Goal: Task Accomplishment & Management: Complete application form

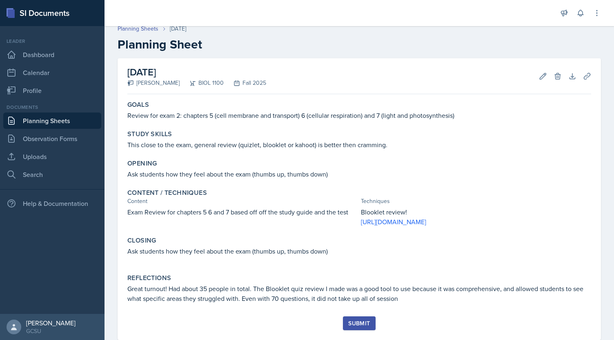
scroll to position [6, 0]
click at [536, 81] on button "Edit" at bounding box center [543, 76] width 15 height 15
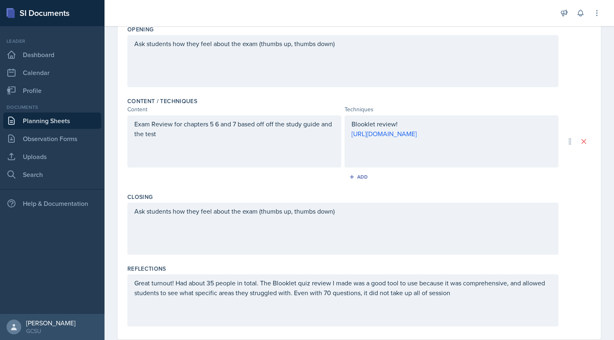
scroll to position [212, 0]
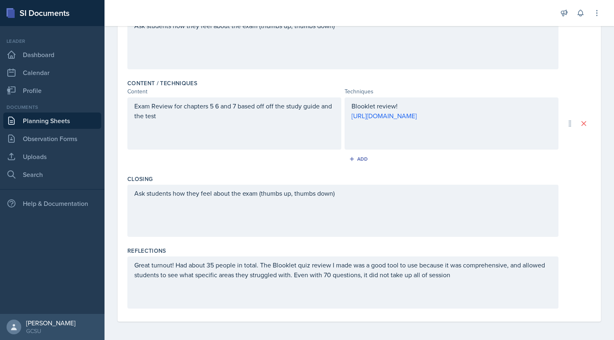
click at [484, 272] on div "Great turnout! Had about 35 people in total. The Blooklet quiz review I made wa…" at bounding box center [342, 283] width 431 height 52
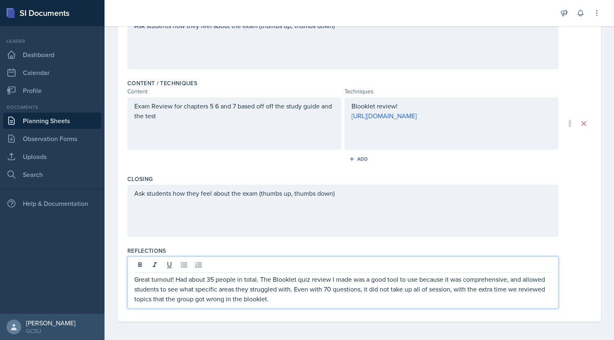
click at [276, 299] on p "Great turnout! Had about 35 people in total. The Blooklet quiz review I made wa…" at bounding box center [342, 289] width 417 height 29
click at [322, 299] on p "Great turnout! Had about 35 people in total. The Blooklet quiz review I made wa…" at bounding box center [342, 289] width 417 height 29
click at [288, 294] on p "Great turnout! Had about 35 people in total. The Blooklet quiz review I made wa…" at bounding box center [342, 289] width 417 height 29
click at [338, 300] on p "Great turnout! Had about 35 people in total. The Blooklet quiz review I made wa…" at bounding box center [342, 289] width 417 height 29
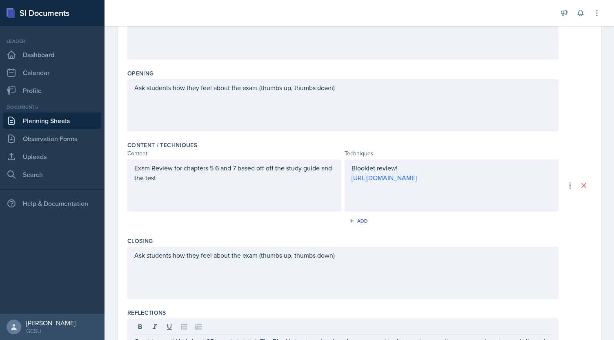
scroll to position [164, 0]
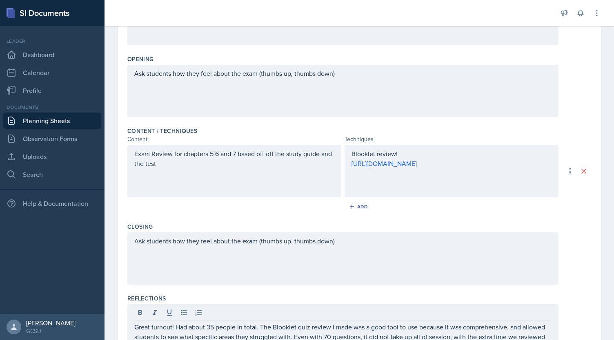
click at [189, 169] on p "Exam Review for chapters 5 6 and 7 based off off the study guide and the test" at bounding box center [234, 159] width 200 height 20
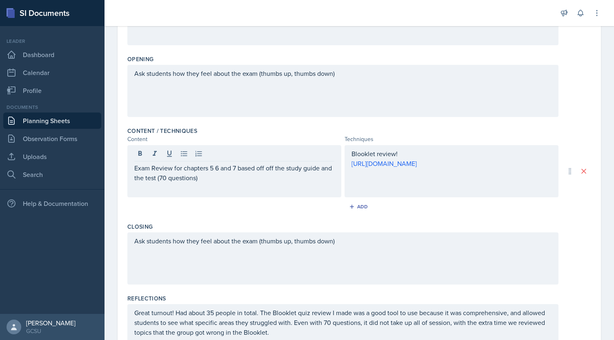
scroll to position [212, 0]
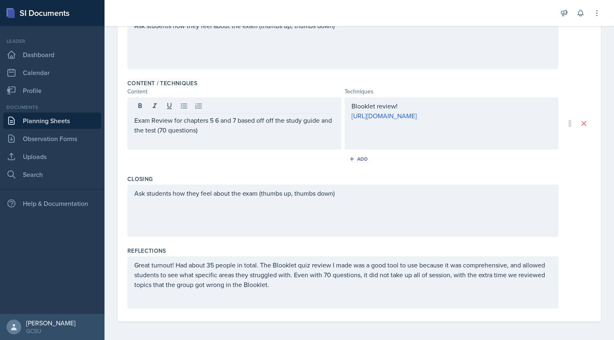
click at [286, 286] on p "Great turnout! Had about 35 people in total. The Blooklet quiz review I made wa…" at bounding box center [342, 274] width 417 height 29
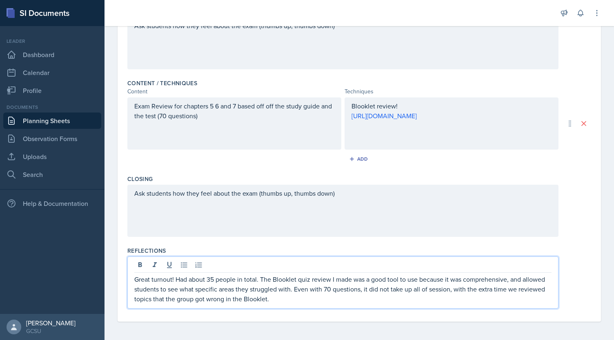
click at [307, 300] on p "Great turnout! Had about 35 people in total. The Blooklet quiz review I made wa…" at bounding box center [342, 289] width 417 height 29
click at [288, 300] on p "Great turnout! Had about 35 people in total. The Blooklet quiz review I made wa…" at bounding box center [342, 289] width 417 height 29
click at [286, 302] on p "Great turnout! Had about 35 people in total. The Blooklet quiz review I made wa…" at bounding box center [342, 289] width 417 height 29
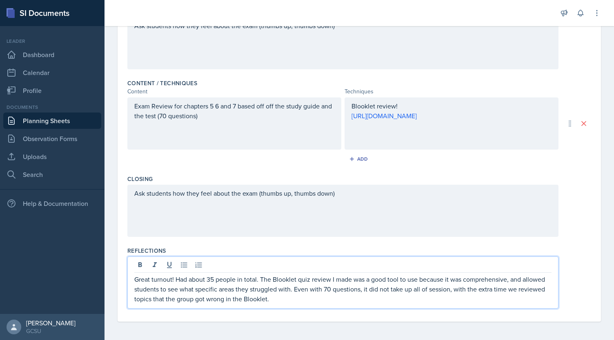
click at [304, 300] on p "Great turnout! Had about 35 people in total. The Blooklet quiz review I made wa…" at bounding box center [342, 289] width 417 height 29
click at [309, 298] on p "Great turnout! Had about 35 people in total. The Blooklet quiz review I made wa…" at bounding box center [342, 289] width 417 height 29
click at [318, 291] on p "Great turnout! Had about 35 people in total. The Blooklet quiz review I made wa…" at bounding box center [342, 289] width 417 height 29
click at [346, 289] on p "Great turnout! Had about 35 people in total. The Blooklet quiz review I made wa…" at bounding box center [342, 289] width 417 height 29
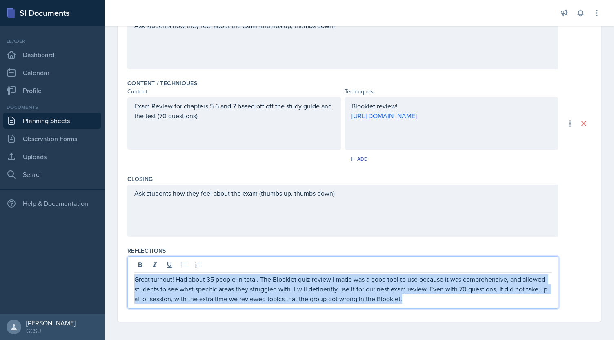
click at [346, 289] on p "Great turnout! Had about 35 people in total. The Blooklet quiz review I made wa…" at bounding box center [342, 289] width 417 height 29
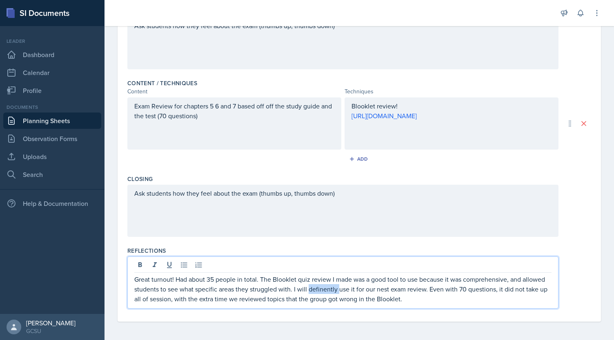
click at [346, 289] on p "Great turnout! Had about 35 people in total. The Blooklet quiz review I made wa…" at bounding box center [342, 289] width 417 height 29
copy p "definently"
click at [375, 283] on p "Great turnout! Had about 35 people in total. The Blooklet quiz review I made wa…" at bounding box center [342, 289] width 417 height 29
click at [335, 293] on p "Great turnout! Had about 35 people in total. The Blooklet quiz review I made wa…" at bounding box center [342, 289] width 417 height 29
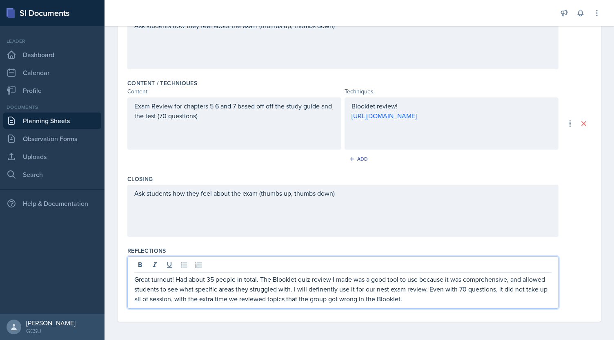
click at [339, 291] on p "Great turnout! Had about 35 people in total. The Blooklet quiz review I made wa…" at bounding box center [342, 289] width 417 height 29
click at [407, 300] on p "Great turnout! Had about 35 people in total. The Blooklet quiz review I made wa…" at bounding box center [342, 289] width 417 height 29
click at [441, 300] on p "Great turnout! Had about 35 people in total. The Blooklet quiz review I made wa…" at bounding box center [342, 289] width 417 height 29
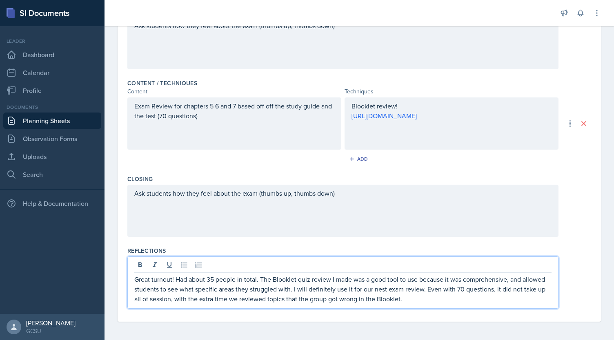
drag, startPoint x: 408, startPoint y: 299, endPoint x: 351, endPoint y: 286, distance: 58.2
click at [351, 286] on p "Great turnout! Had about 35 people in total. The Blooklet quiz review I made wa…" at bounding box center [342, 289] width 417 height 29
click at [411, 289] on p "Great turnout! Had about 35 people in total. The Blooklet quiz review I made wa…" at bounding box center [342, 289] width 417 height 29
click at [433, 297] on p "Great turnout! Had about 35 people in total. The Blooklet quiz review I made wa…" at bounding box center [342, 289] width 417 height 29
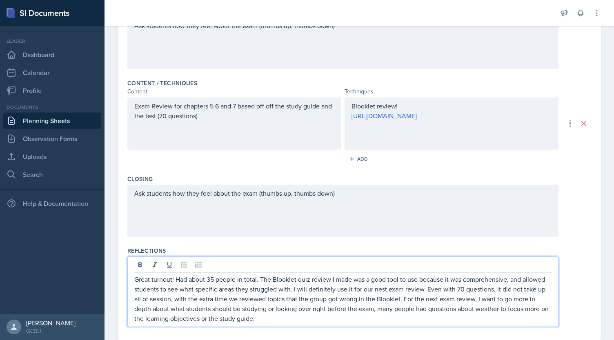
click at [406, 290] on p "Great turnout! Had about 35 people in total. The Blooklet quiz review I made wa…" at bounding box center [342, 299] width 417 height 49
click at [418, 301] on p "Great turnout! Had about 35 people in total. The Blooklet quiz review I made wa…" at bounding box center [342, 299] width 417 height 49
click at [352, 319] on p "Great turnout! Had about 35 people in total. The Blooklet quiz review I made wa…" at bounding box center [342, 299] width 417 height 49
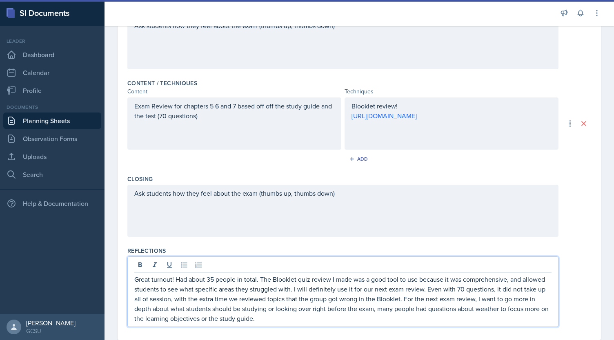
drag, startPoint x: 352, startPoint y: 319, endPoint x: 304, endPoint y: 302, distance: 50.2
click at [304, 302] on p "Great turnout! Had about 35 people in total. The Blooklet quiz review I made wa…" at bounding box center [342, 299] width 417 height 49
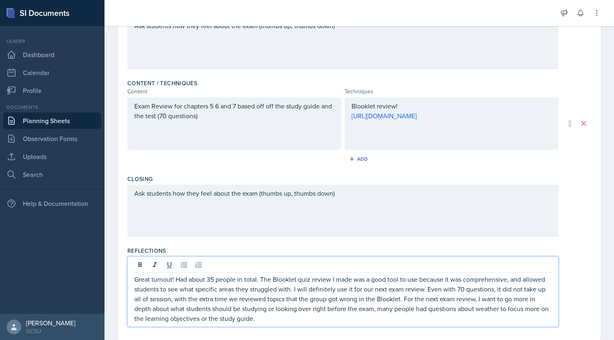
click at [267, 294] on p "Great turnout! Had about 35 people in total. The Blooklet quiz review I made wa…" at bounding box center [342, 299] width 417 height 49
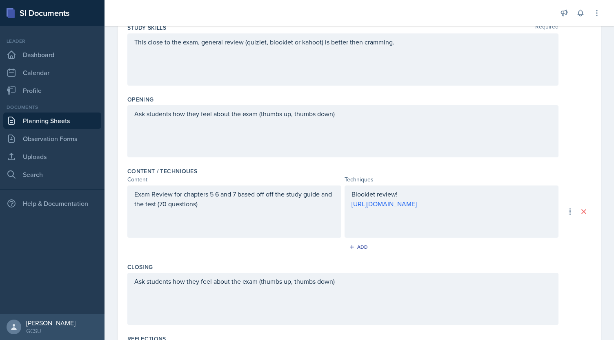
scroll to position [0, 0]
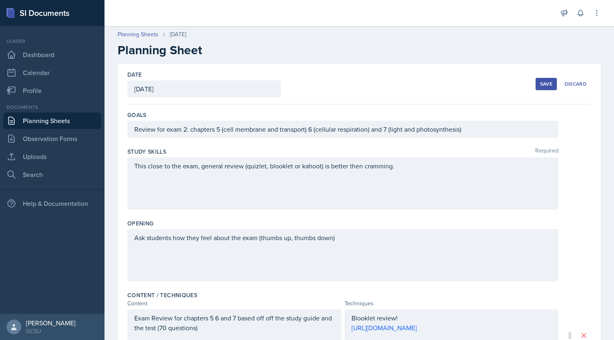
click at [540, 84] on div "Save" at bounding box center [546, 84] width 12 height 7
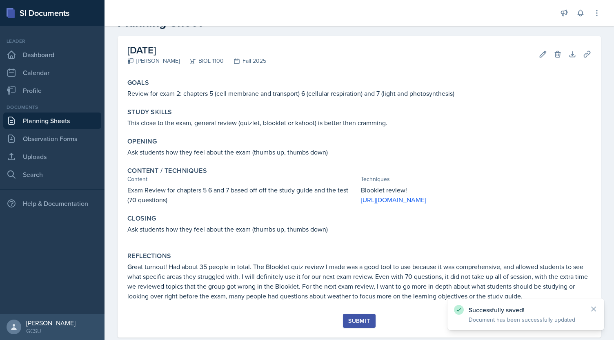
scroll to position [44, 0]
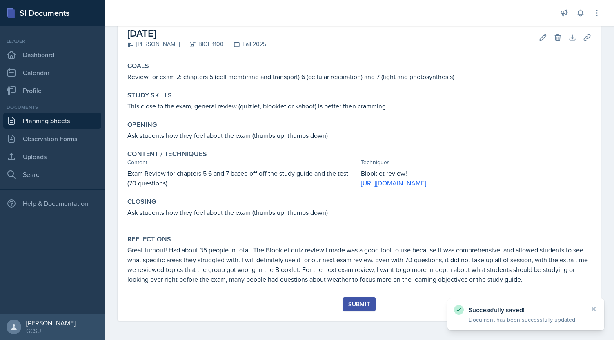
click at [592, 304] on div "Successfully saved! Document has been successfully updated" at bounding box center [525, 315] width 157 height 32
click at [593, 309] on div "[DATE] [PERSON_NAME] BIOL 1100 Fall 2025 Edit Delete Download Uploads Autosavin…" at bounding box center [359, 171] width 483 height 302
click at [359, 306] on div "Submit" at bounding box center [359, 304] width 22 height 7
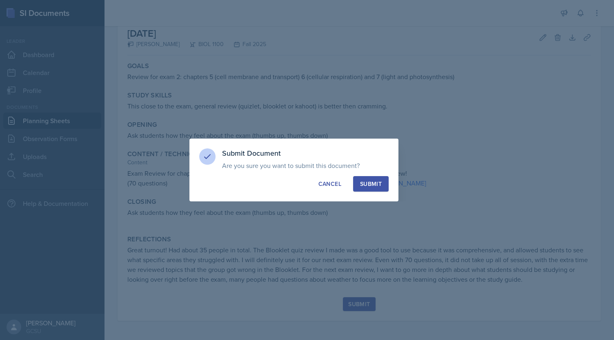
click at [376, 183] on div "Submit" at bounding box center [371, 184] width 22 height 8
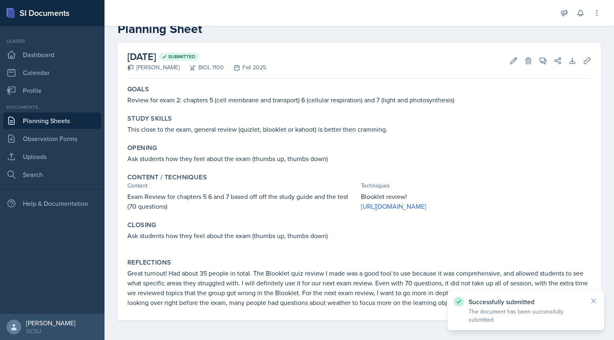
scroll to position [21, 0]
click at [47, 158] on link "Uploads" at bounding box center [52, 157] width 98 height 16
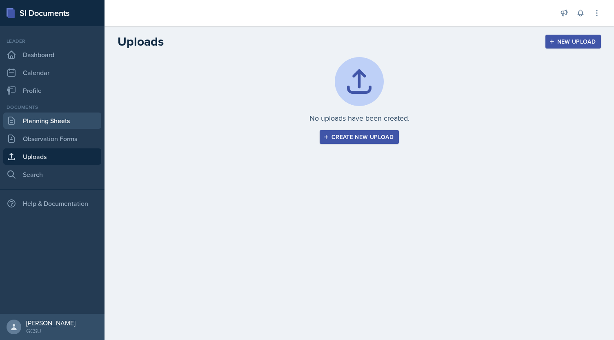
click at [72, 120] on link "Planning Sheets" at bounding box center [52, 121] width 98 height 16
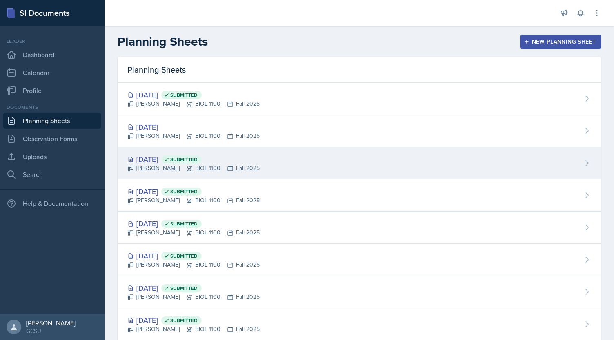
click at [158, 162] on div "[DATE] Submitted" at bounding box center [193, 159] width 132 height 11
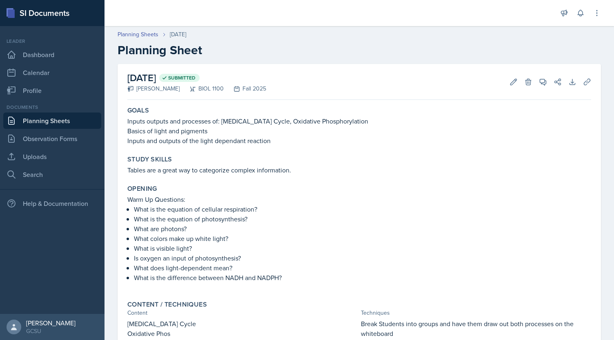
click at [46, 127] on link "Planning Sheets" at bounding box center [52, 121] width 98 height 16
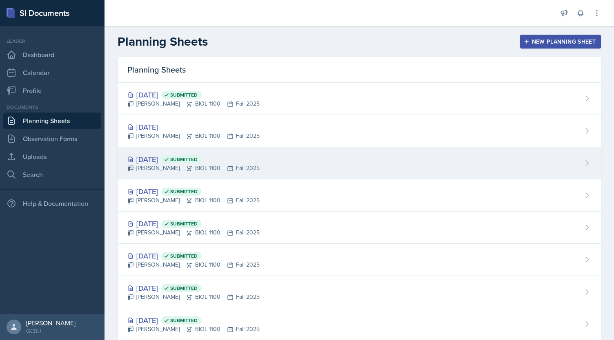
click at [161, 161] on div "[DATE] Submitted" at bounding box center [193, 159] width 132 height 11
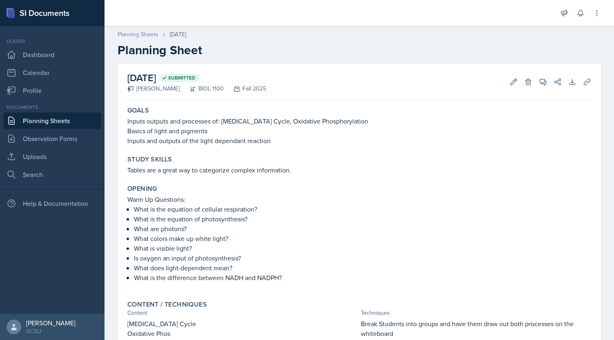
click at [146, 32] on link "Planning Sheets" at bounding box center [138, 34] width 41 height 9
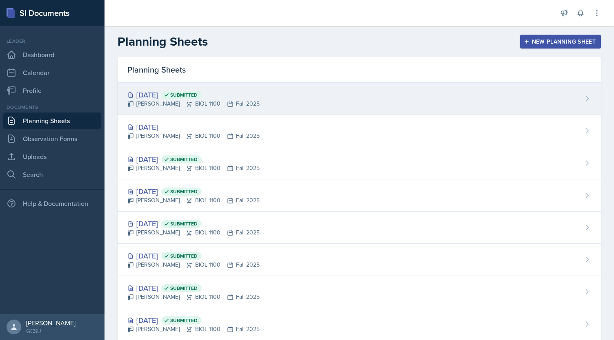
click at [166, 98] on div "[DATE] Submitted" at bounding box center [193, 94] width 132 height 11
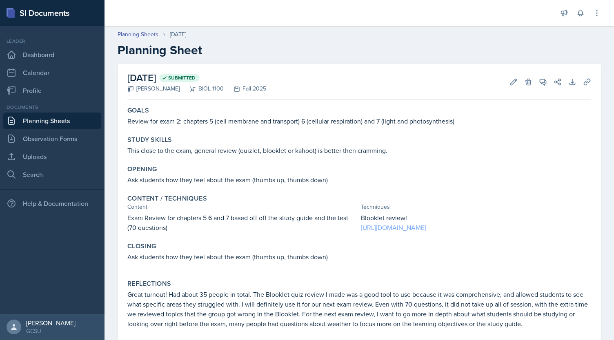
click at [426, 228] on link "[URL][DOMAIN_NAME]" at bounding box center [393, 227] width 65 height 9
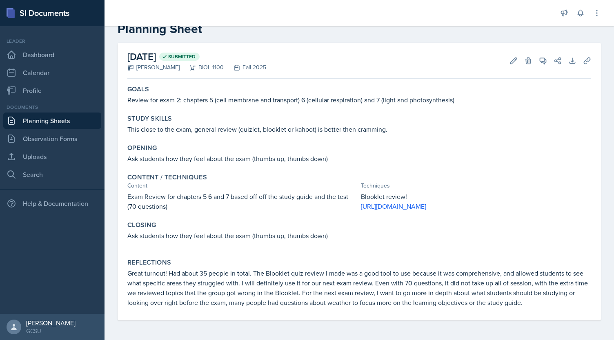
scroll to position [9, 0]
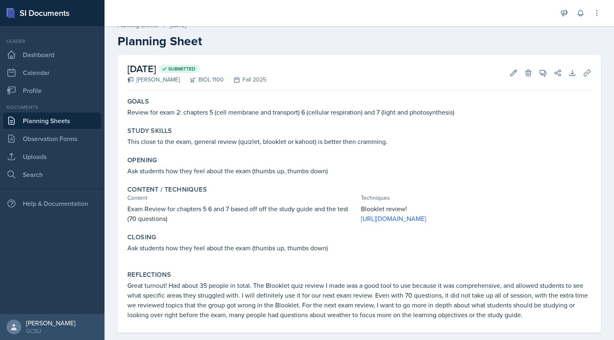
click at [62, 125] on link "Planning Sheets" at bounding box center [52, 121] width 98 height 16
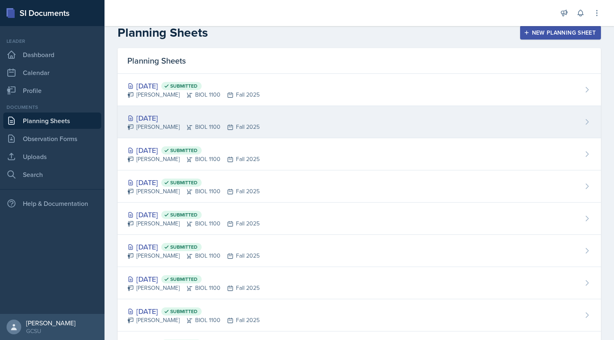
click at [146, 121] on div "[DATE]" at bounding box center [193, 118] width 132 height 11
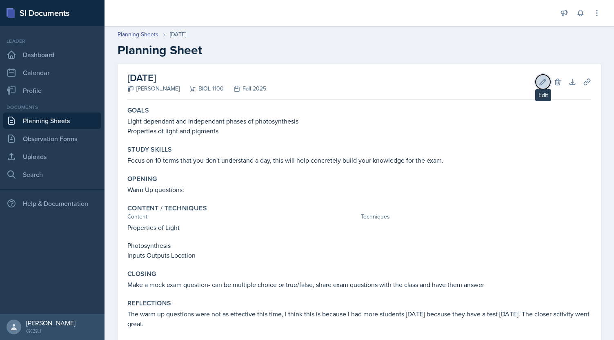
click at [536, 83] on button "Edit" at bounding box center [543, 82] width 15 height 15
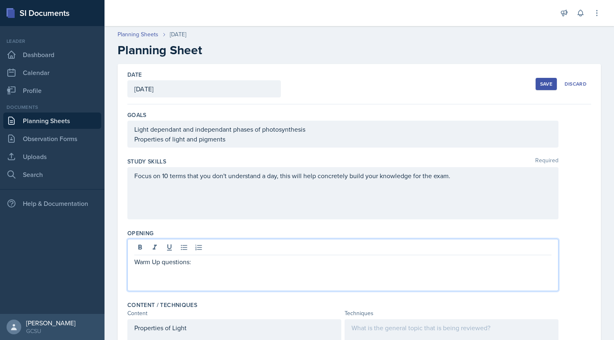
click at [214, 251] on div "Warm Up questions:" at bounding box center [342, 265] width 431 height 52
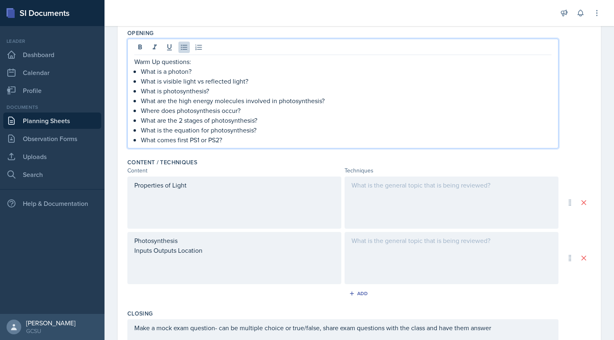
scroll to position [201, 0]
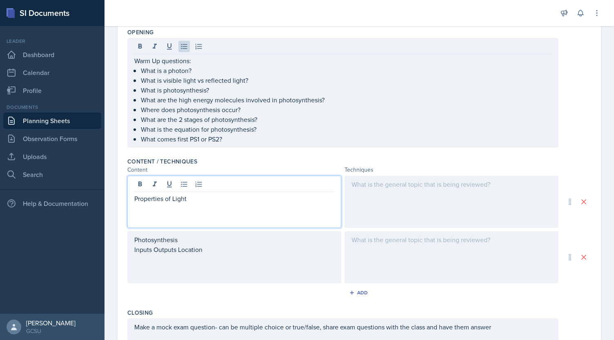
click at [213, 194] on p "Properties of Light" at bounding box center [234, 199] width 200 height 10
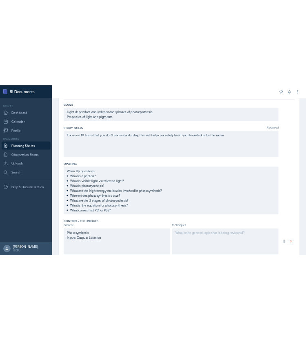
scroll to position [0, 0]
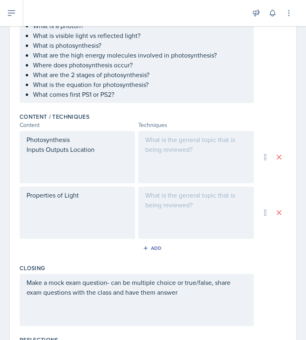
click at [179, 166] on div at bounding box center [196, 157] width 116 height 52
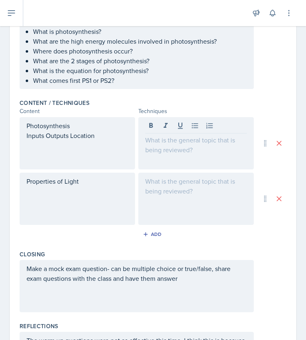
click at [168, 181] on div at bounding box center [196, 199] width 116 height 52
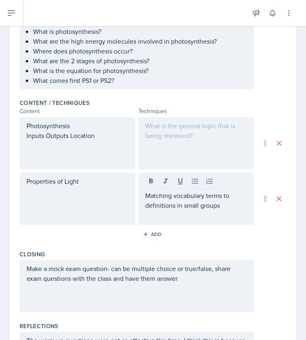
click at [225, 210] on p at bounding box center [196, 215] width 102 height 10
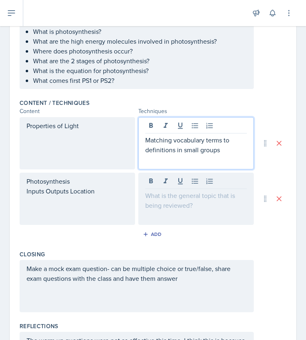
click at [198, 137] on p "Matching vocabulary terms to definitions in small groups" at bounding box center [196, 145] width 102 height 20
click at [236, 142] on p "Matching vocabulary terms to definitions in small groups" at bounding box center [196, 145] width 102 height 20
click at [228, 147] on p "Matching vocabulary terms to definitions in small groups" at bounding box center [196, 145] width 102 height 20
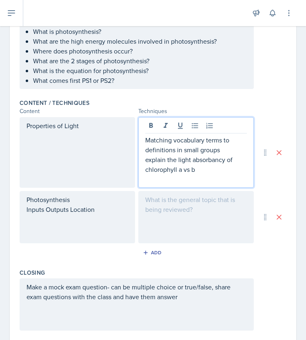
click at [185, 140] on p "Matching vocabulary terms to definitions in small groups" at bounding box center [196, 145] width 102 height 20
click at [203, 159] on p "explain the light absorbancy of chlorophyll a vs b" at bounding box center [196, 165] width 102 height 20
copy p "absorbancy"
click at [223, 165] on p "explain the light absorbancy of chlorophyll a vs b" at bounding box center [196, 165] width 102 height 20
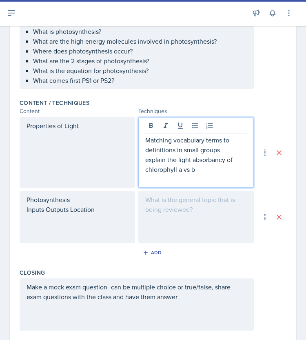
click at [208, 159] on p "explain the light absorbancy of chlorophyll a vs b" at bounding box center [196, 165] width 102 height 20
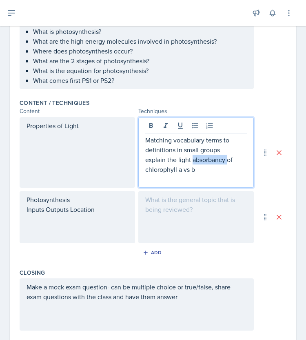
click at [208, 159] on p "explain the light absorbancy of chlorophyll a vs b" at bounding box center [196, 165] width 102 height 20
click at [201, 164] on p "explain the light absorbency of chlorophyll a vs b" at bounding box center [196, 165] width 102 height 20
click at [157, 178] on p at bounding box center [196, 179] width 102 height 10
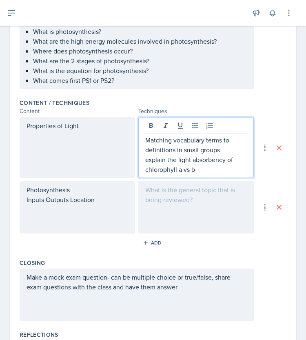
click at [193, 192] on div at bounding box center [196, 207] width 116 height 52
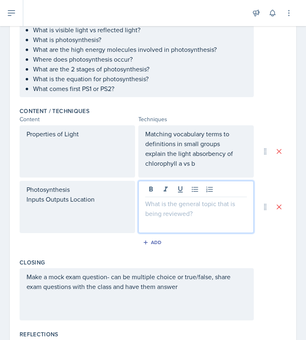
click at [185, 205] on p at bounding box center [196, 204] width 102 height 10
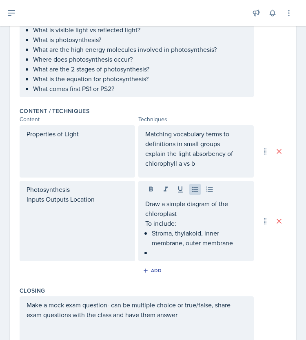
click at [196, 251] on p at bounding box center [199, 253] width 95 height 10
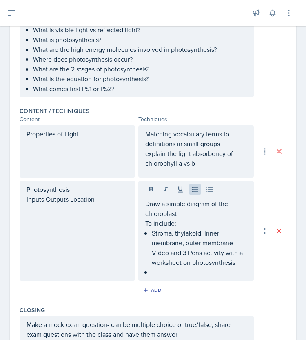
click at [208, 271] on p at bounding box center [199, 272] width 95 height 10
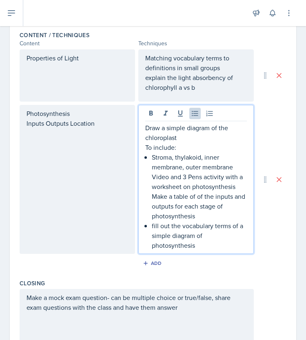
scroll to position [311, 0]
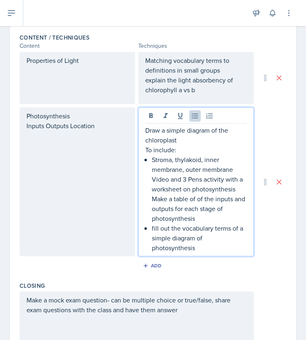
click at [212, 245] on p "fill out the vocabulary terms of a simple diagram of photosynthesis" at bounding box center [199, 237] width 95 height 29
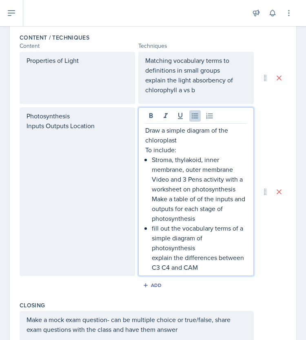
click at [207, 208] on p "Make a table of of the inputs and outputs for each stage of photosynthesis" at bounding box center [199, 208] width 95 height 29
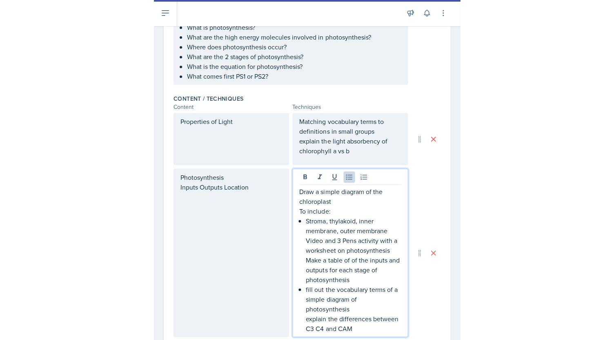
scroll to position [248, 0]
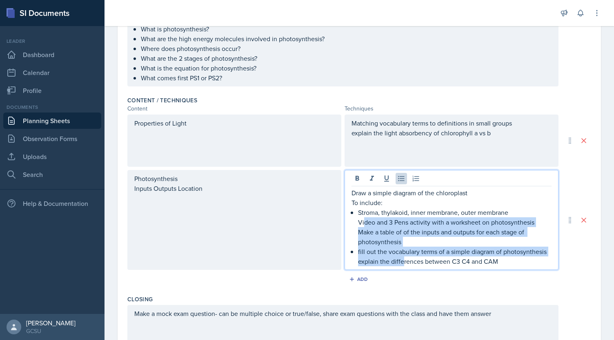
drag, startPoint x: 361, startPoint y: 221, endPoint x: 400, endPoint y: 256, distance: 53.2
click at [400, 256] on ul "Stroma, thylakoid, inner membrane, outer membrane Video and 3 Pens activity wit…" at bounding box center [454, 237] width 193 height 59
click at [397, 175] on icon at bounding box center [401, 179] width 8 height 8
click at [354, 220] on p "Video and 3 Pens activity with a worksheet on photosynthesis" at bounding box center [451, 223] width 200 height 10
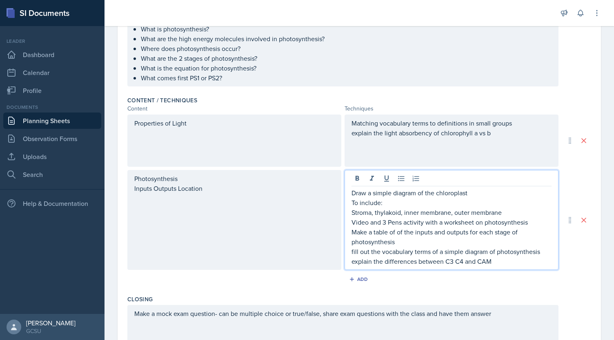
click at [351, 209] on p "Stroma, thylakoid, inner membrane, outer membrane" at bounding box center [451, 213] width 200 height 10
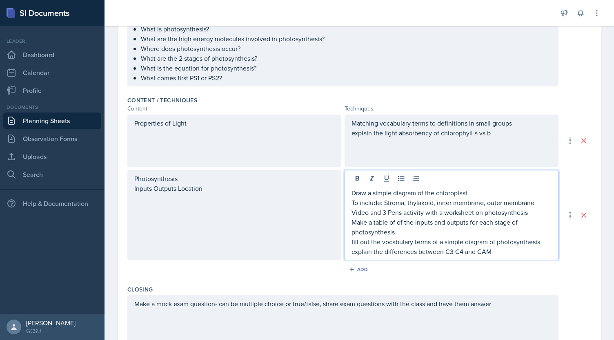
click at [415, 227] on p "Make a table of of the inputs and outputs for each stage of photosynthesis" at bounding box center [451, 228] width 200 height 20
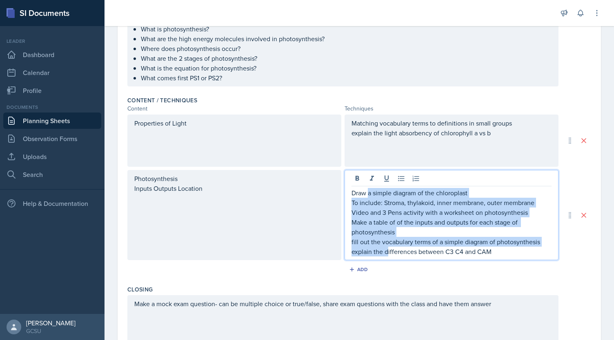
drag, startPoint x: 364, startPoint y: 191, endPoint x: 385, endPoint y: 249, distance: 61.6
click at [385, 249] on div "Draw a simple diagram of the chloroplast​ To include: ​Stroma, thylakoid, inner…" at bounding box center [451, 222] width 200 height 69
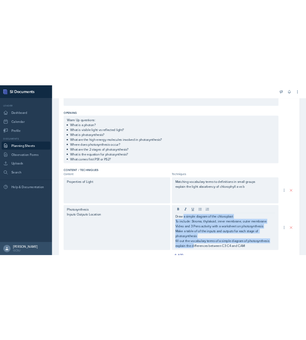
scroll to position [237, 0]
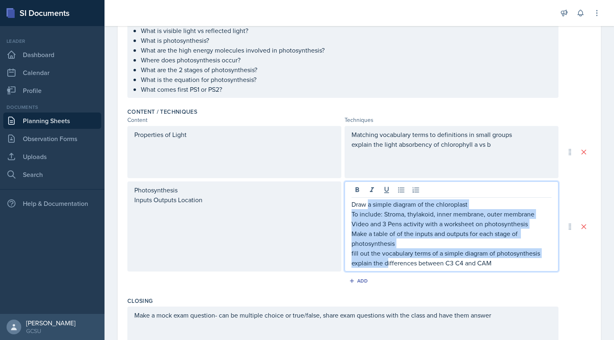
click at [465, 230] on p "Make a table of of the inputs and outputs for each stage of photosynthesis" at bounding box center [451, 239] width 200 height 20
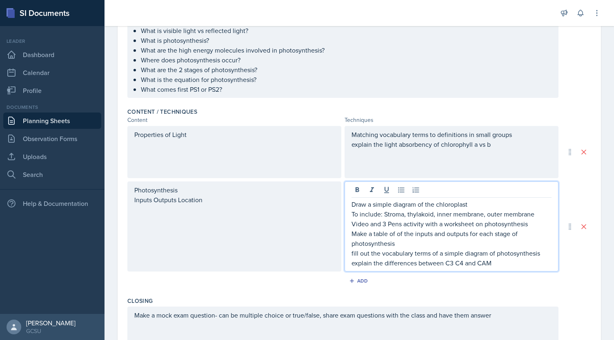
click at [351, 204] on p "Draw a simple diagram of the chloroplast​" at bounding box center [451, 205] width 200 height 10
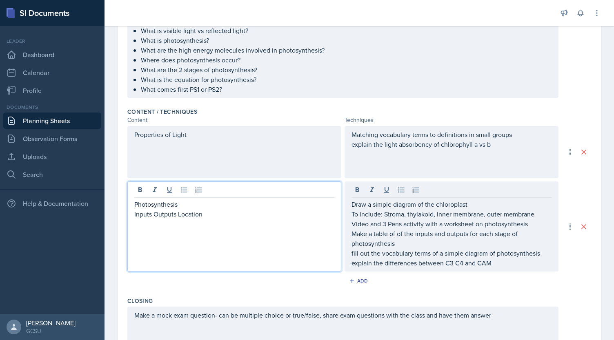
click at [272, 193] on div "Photosynthesis Inputs Outputs Location" at bounding box center [234, 227] width 214 height 90
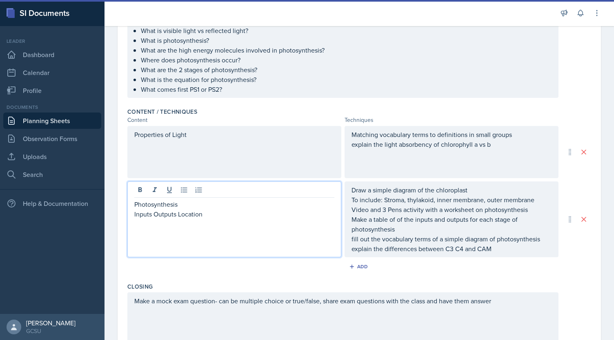
click at [237, 213] on p "Inputs Outputs Location" at bounding box center [234, 214] width 200 height 10
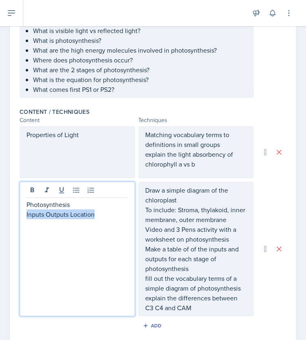
drag, startPoint x: 97, startPoint y: 212, endPoint x: 12, endPoint y: 210, distance: 84.9
click at [12, 210] on div "Date [DATE] [DATE] 28 29 30 1 2 3 4 5 6 7 8 9 10 11 12 13 14 15 16 17 18 19 20 …" at bounding box center [153, 157] width 287 height 661
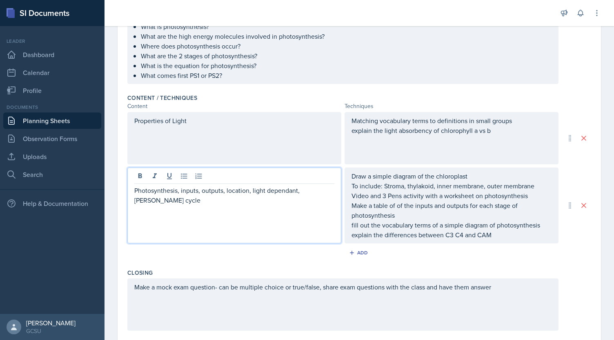
scroll to position [251, 0]
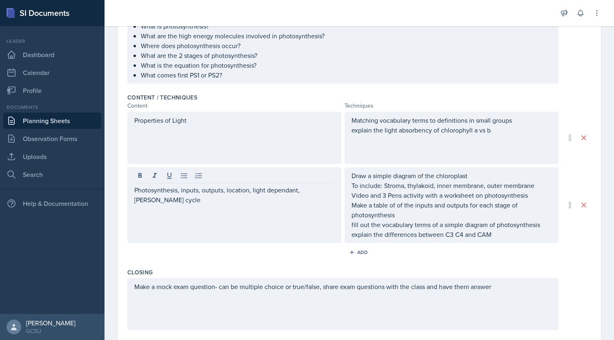
click at [241, 132] on div "Properties of Light" at bounding box center [234, 138] width 214 height 52
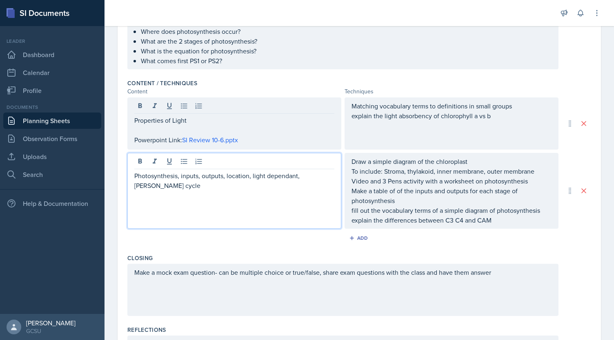
click at [211, 173] on p "Photosynthesis, inputs, outputs, location, light dependant, [PERSON_NAME] cycle" at bounding box center [234, 181] width 200 height 20
click at [531, 180] on div "Draw a simple diagram of the chloroplast​ To include: ​Stroma, thylakoid, inner…" at bounding box center [451, 191] width 200 height 69
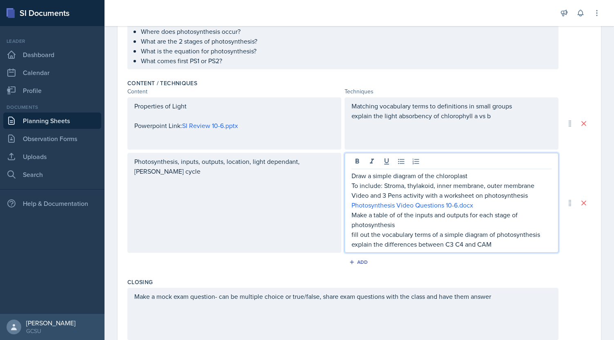
click at [423, 227] on p "Make a table of of the inputs and outputs for each stage of photosynthesis" at bounding box center [451, 220] width 200 height 20
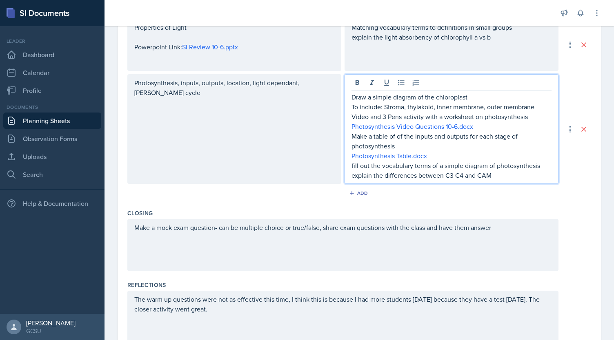
scroll to position [378, 0]
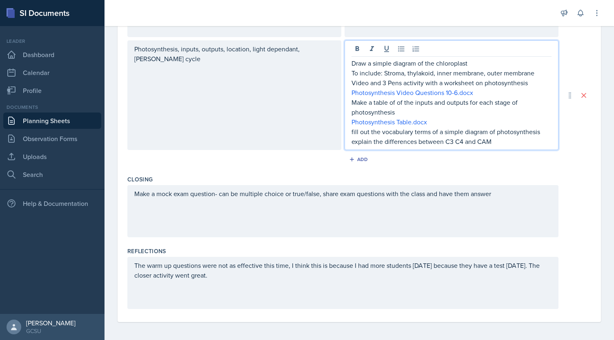
click at [203, 125] on div "Photosynthesis, inputs, outputs, location, light dependant, [PERSON_NAME] cycle" at bounding box center [234, 95] width 214 height 110
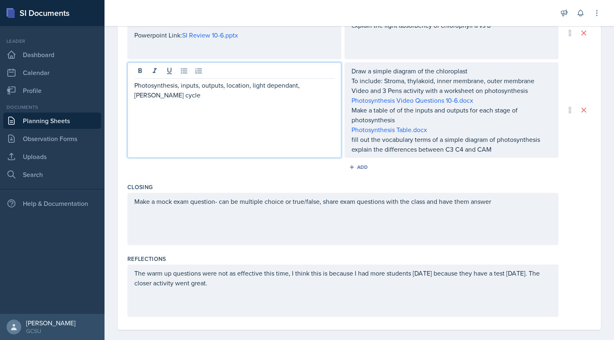
scroll to position [364, 0]
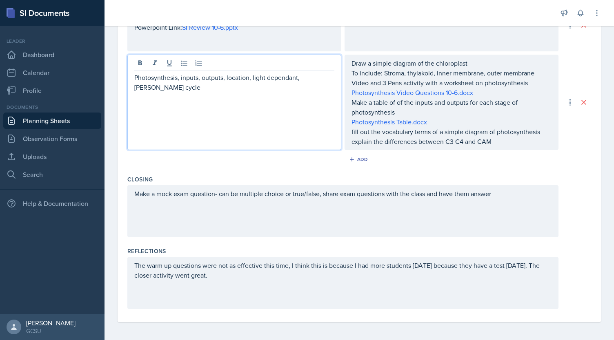
click at [513, 277] on p "The warm up questions were not as effective this time, I think this is because …" at bounding box center [342, 271] width 417 height 20
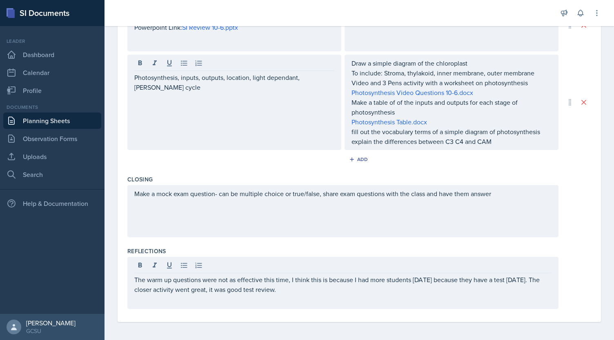
click at [456, 233] on div "Make a mock exam question- can be multiple choice or true/false, share exam que…" at bounding box center [342, 211] width 431 height 52
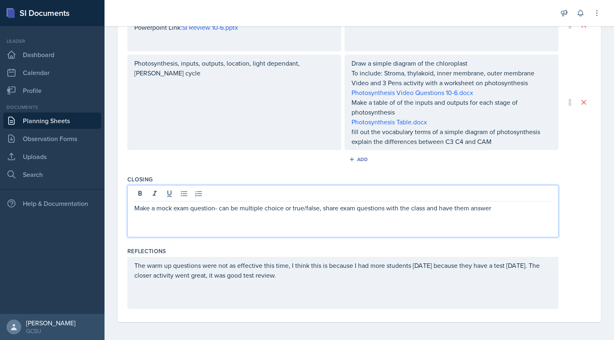
click at [321, 278] on p "The warm up questions were not as effective this time, I think this is because …" at bounding box center [342, 271] width 417 height 20
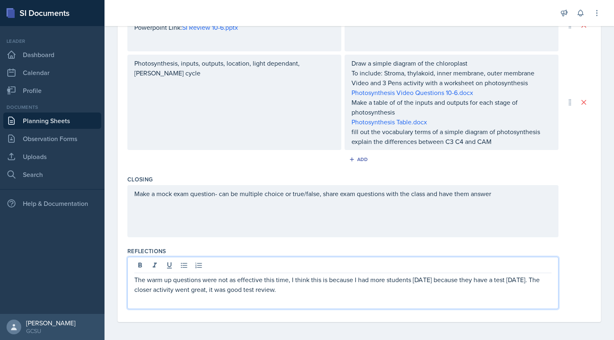
click at [290, 286] on p "The warm up questions were not as effective this time, I think this is because …" at bounding box center [342, 285] width 417 height 20
click at [297, 275] on p "The warm up questions were not as effective this time, I think this is because …" at bounding box center [342, 285] width 417 height 20
click at [411, 289] on p "The warm up questions were not as effective this time and it was difficult to g…" at bounding box center [342, 285] width 417 height 20
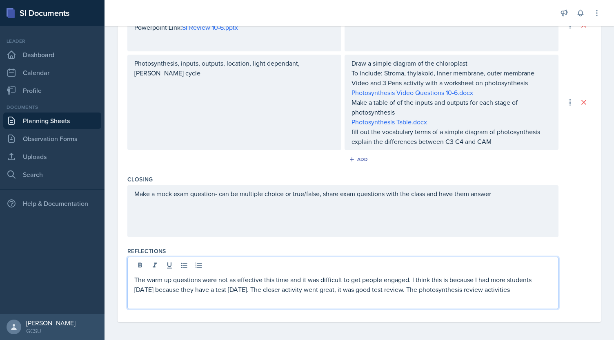
click at [511, 292] on p "The warm up questions were not as effective this time and it was difficult to g…" at bounding box center [342, 285] width 417 height 20
click at [284, 299] on p "The warm up questions were not as effective this time and it was difficult to g…" at bounding box center [342, 289] width 417 height 29
click at [304, 300] on p "The warm up questions were not as effective this time and it was difficult to g…" at bounding box center [342, 289] width 417 height 29
click at [331, 300] on p "The warm up questions were not as effective this time and it was difficult to g…" at bounding box center [342, 289] width 417 height 29
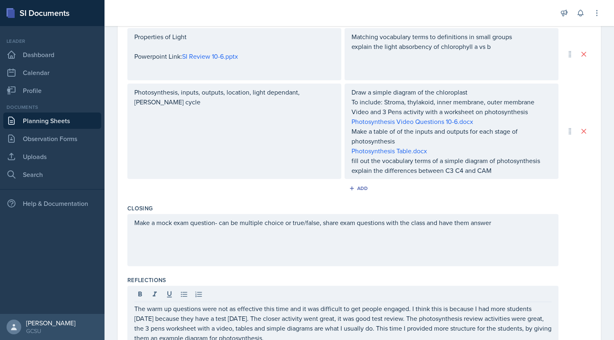
scroll to position [372, 0]
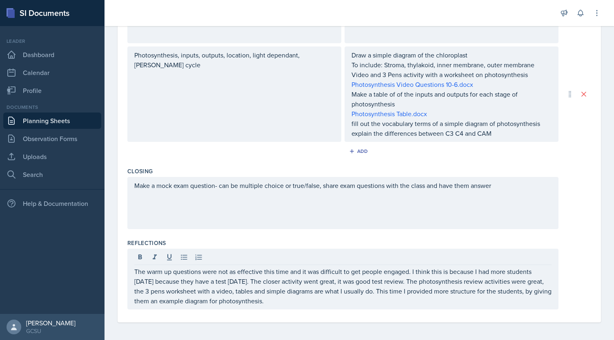
click at [331, 304] on p "The warm up questions were not as effective this time and it was difficult to g…" at bounding box center [342, 286] width 417 height 39
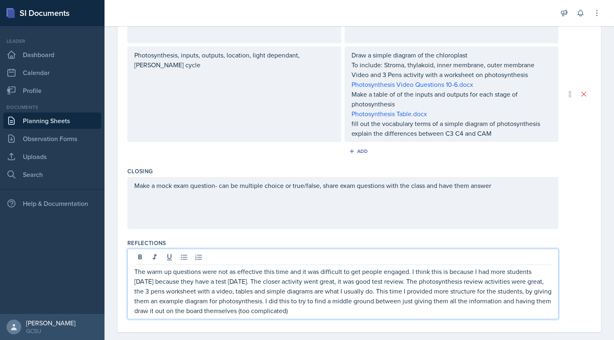
click at [520, 298] on p "The warm up questions were not as effective this time and it was difficult to g…" at bounding box center [342, 291] width 417 height 49
click at [409, 304] on p "The warm up questions were not as effective this time and it was difficult to g…" at bounding box center [342, 291] width 417 height 49
click at [481, 281] on p "The warm up questions were not as effective this time and it was difficult to g…" at bounding box center [342, 291] width 417 height 49
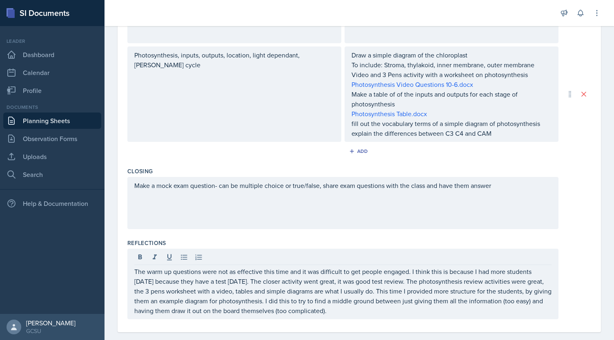
scroll to position [382, 0]
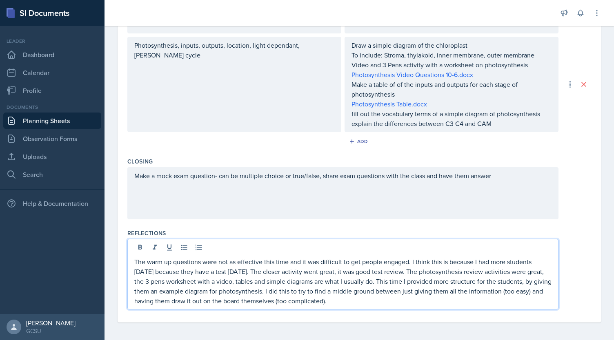
click at [317, 278] on p "The warm up questions were not as effective this time and it was difficult to g…" at bounding box center [342, 281] width 417 height 49
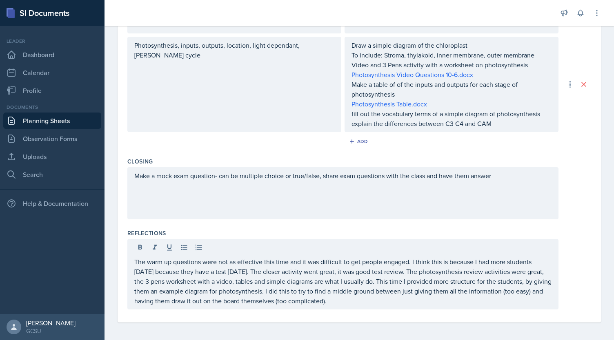
scroll to position [0, 0]
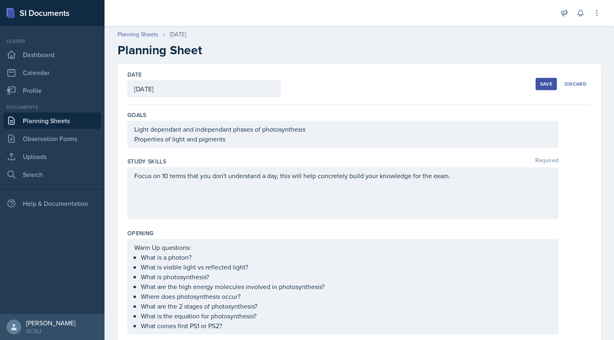
click at [538, 80] on button "Save" at bounding box center [546, 84] width 21 height 12
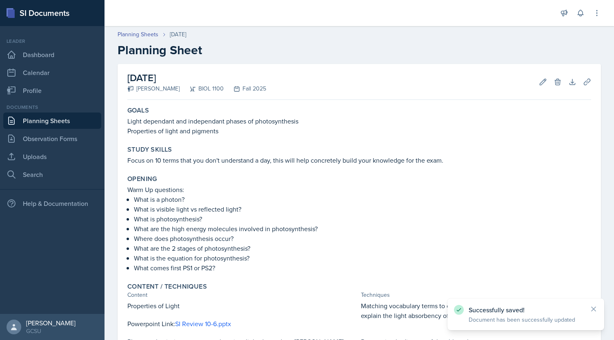
scroll to position [229, 0]
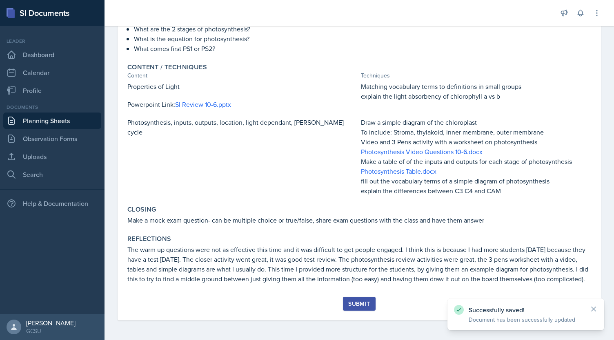
click at [357, 301] on div "Submit" at bounding box center [359, 304] width 22 height 7
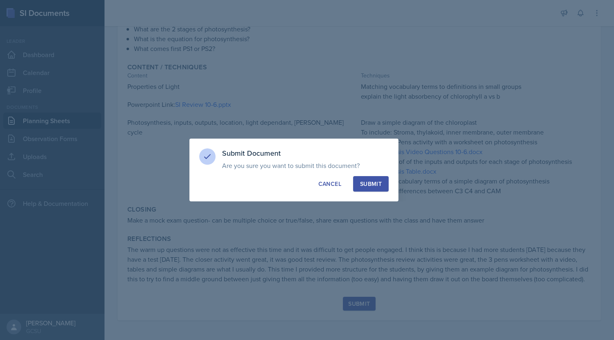
click at [369, 181] on div "Submit" at bounding box center [371, 184] width 22 height 8
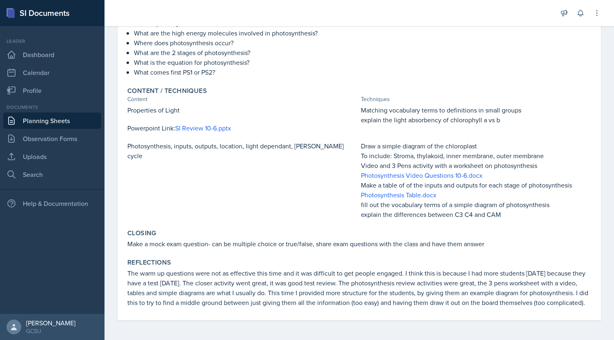
scroll to position [0, 0]
